Goal: Information Seeking & Learning: Check status

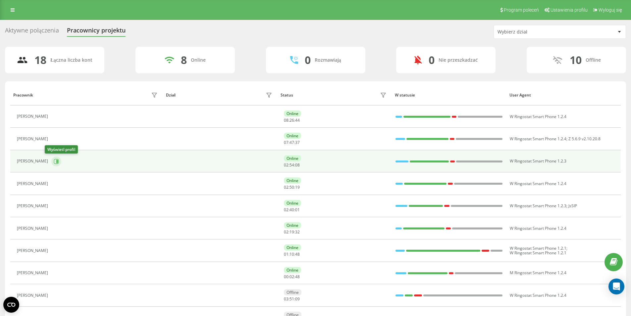
click at [54, 161] on icon at bounding box center [56, 161] width 5 height 5
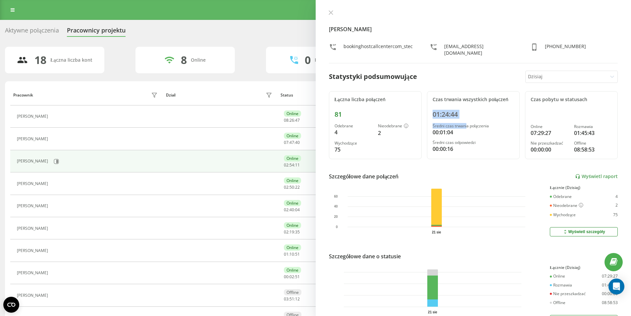
drag, startPoint x: 465, startPoint y: 123, endPoint x: 432, endPoint y: 115, distance: 33.8
click at [432, 115] on div "Czas trwania wszystkich połączeń 01:24:44 Średni czas trwania połączenia 00:01:…" at bounding box center [473, 125] width 93 height 68
click at [334, 14] on button at bounding box center [331, 13] width 9 height 6
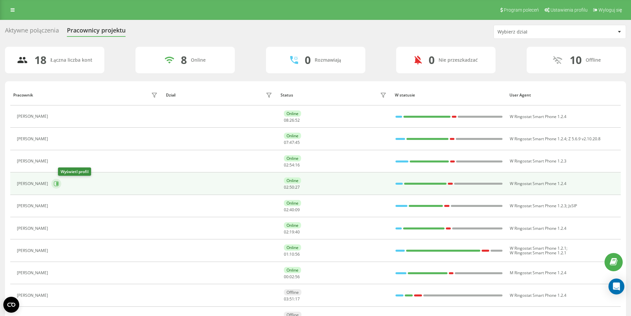
click at [59, 185] on icon at bounding box center [56, 183] width 5 height 5
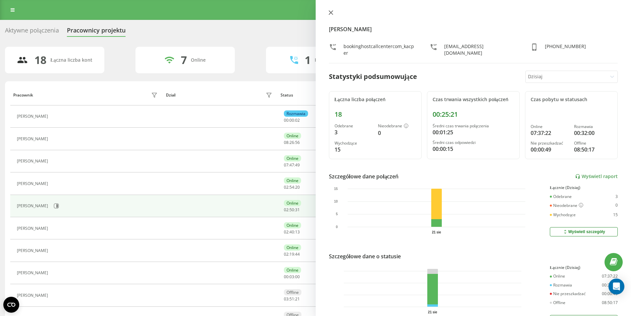
click at [331, 10] on button at bounding box center [331, 13] width 9 height 6
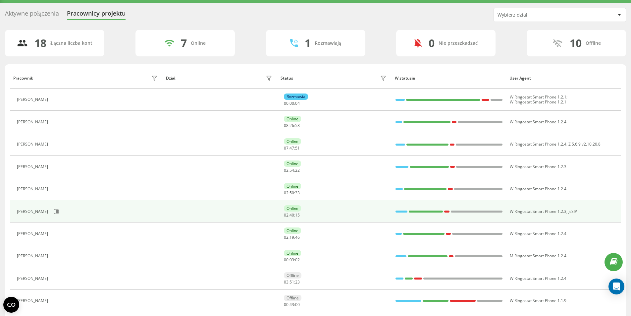
scroll to position [33, 0]
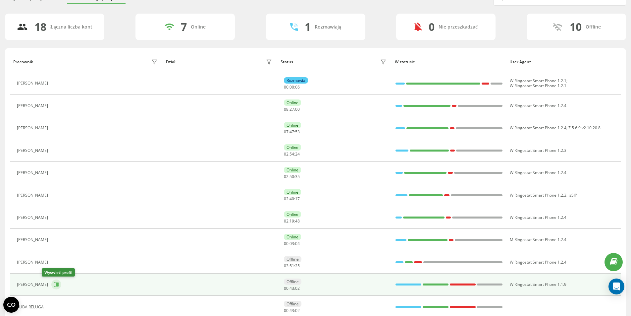
click at [51, 284] on button at bounding box center [56, 284] width 10 height 10
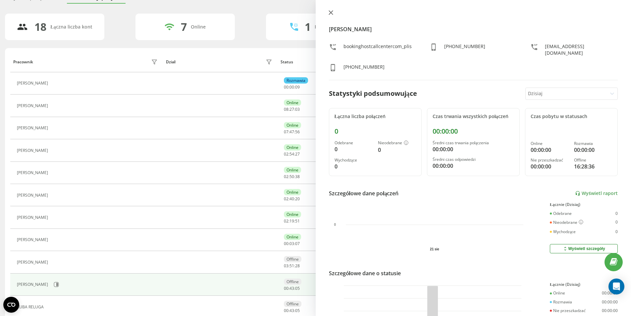
click at [328, 11] on button at bounding box center [331, 13] width 9 height 6
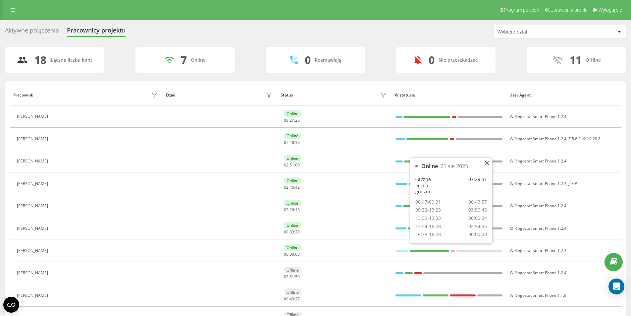
click at [607, 66] on div "11 Offline" at bounding box center [576, 60] width 99 height 27
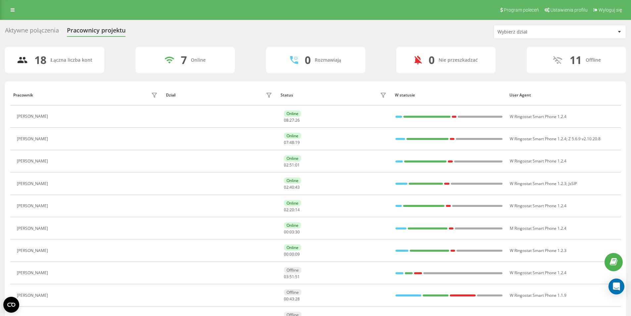
click at [559, 33] on div "Wybierz dział" at bounding box center [537, 32] width 79 height 6
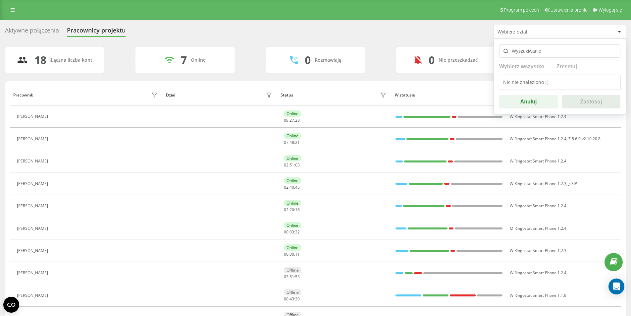
click at [549, 82] on div "Nic nie znaleziono :(" at bounding box center [560, 82] width 122 height 15
click at [532, 38] on div "Wybierz dział" at bounding box center [560, 31] width 132 height 13
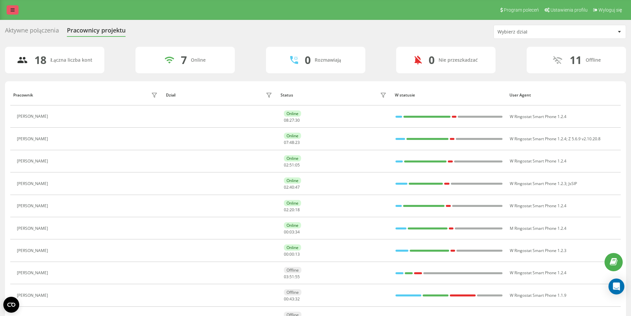
click at [15, 5] on link at bounding box center [13, 9] width 12 height 9
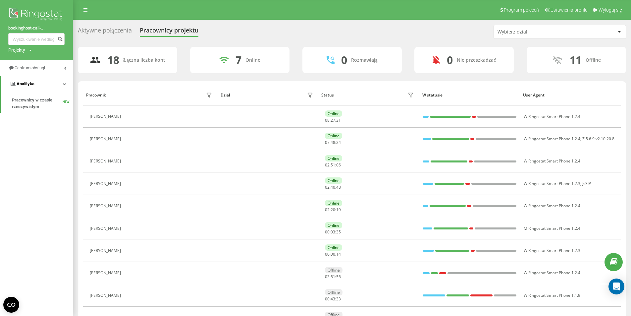
click at [28, 86] on span "Analityka" at bounding box center [22, 84] width 25 height 7
click at [28, 86] on span "Analityka" at bounding box center [24, 83] width 18 height 5
click at [28, 73] on link "Centrum obsługi" at bounding box center [36, 68] width 73 height 16
click at [33, 94] on span "Dziennik wiadomości" at bounding box center [32, 96] width 40 height 7
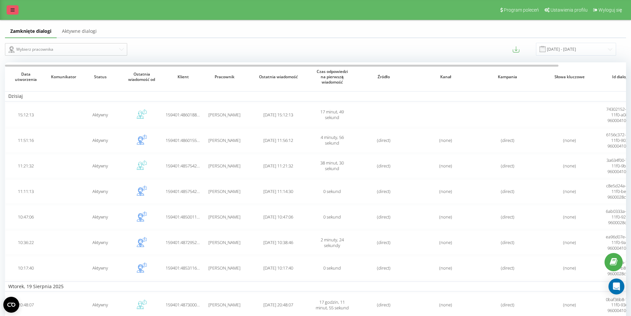
click at [14, 8] on icon at bounding box center [13, 10] width 4 height 5
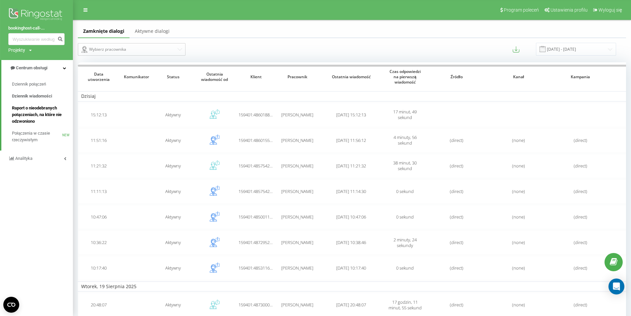
click at [34, 111] on span "Raport o nieodebranych połączeniach, na które nie odzwoniono" at bounding box center [41, 115] width 58 height 20
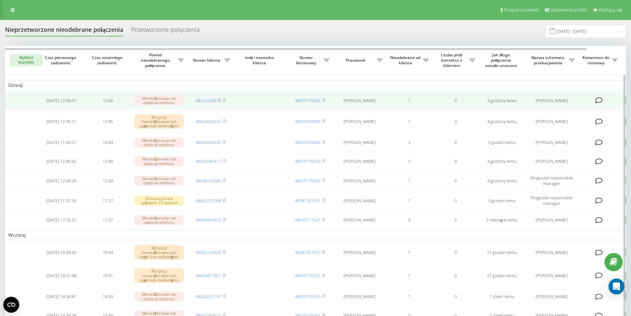
click at [77, 104] on td "2025-08-21 12:56:47" at bounding box center [61, 101] width 46 height 18
click at [224, 99] on icon at bounding box center [224, 100] width 3 height 4
